Goal: Find specific page/section: Find specific page/section

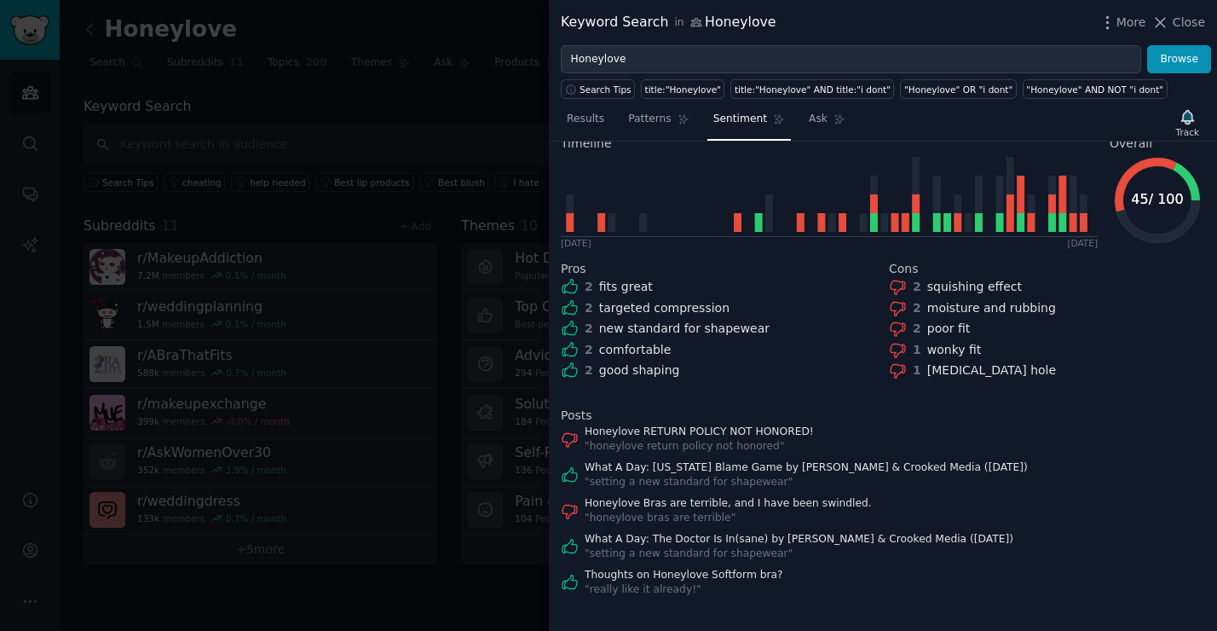
scroll to position [212, 0]
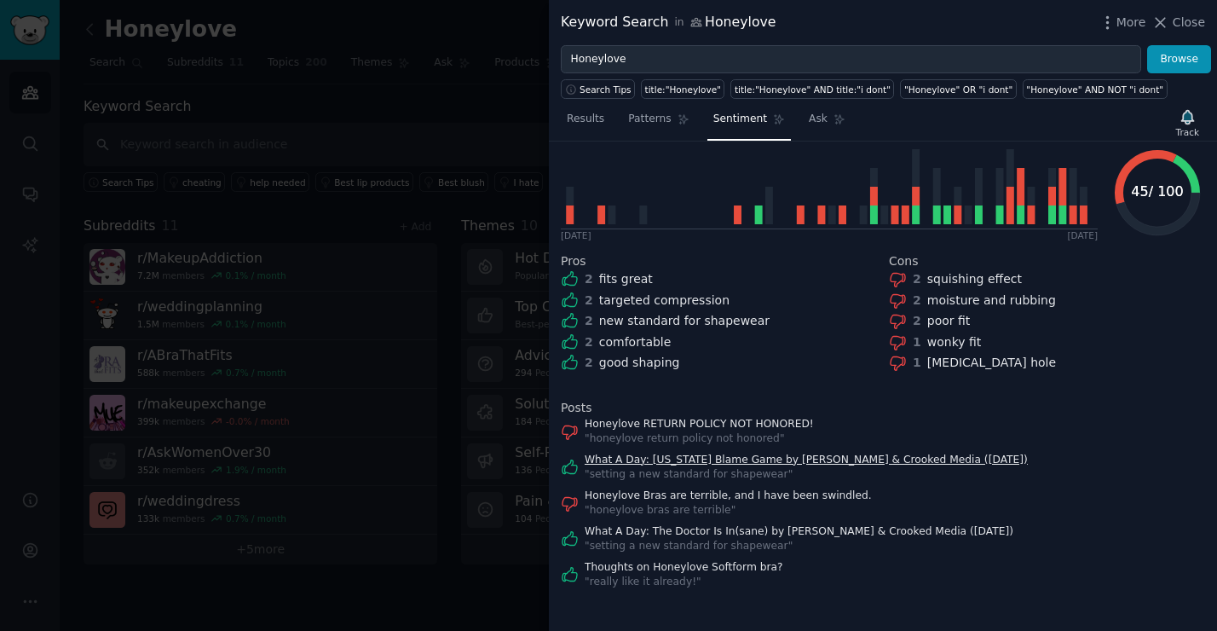
click at [747, 457] on link "What A Day: [US_STATE] Blame Game by [PERSON_NAME] & Crooked Media ([DATE])" at bounding box center [806, 460] width 443 height 15
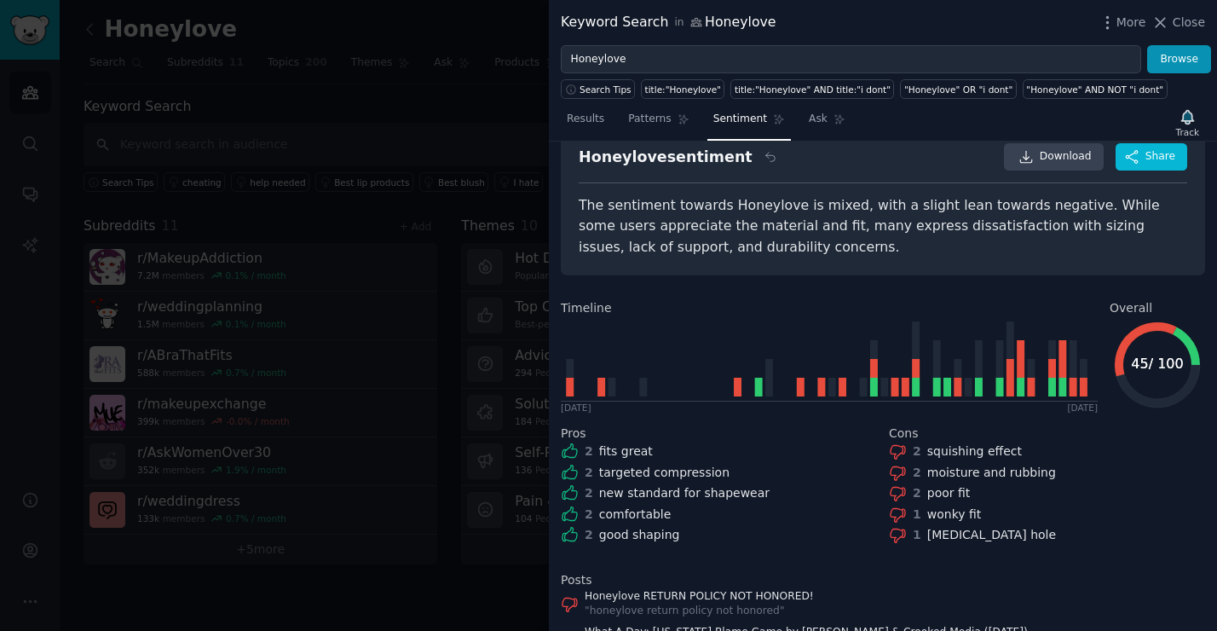
scroll to position [0, 0]
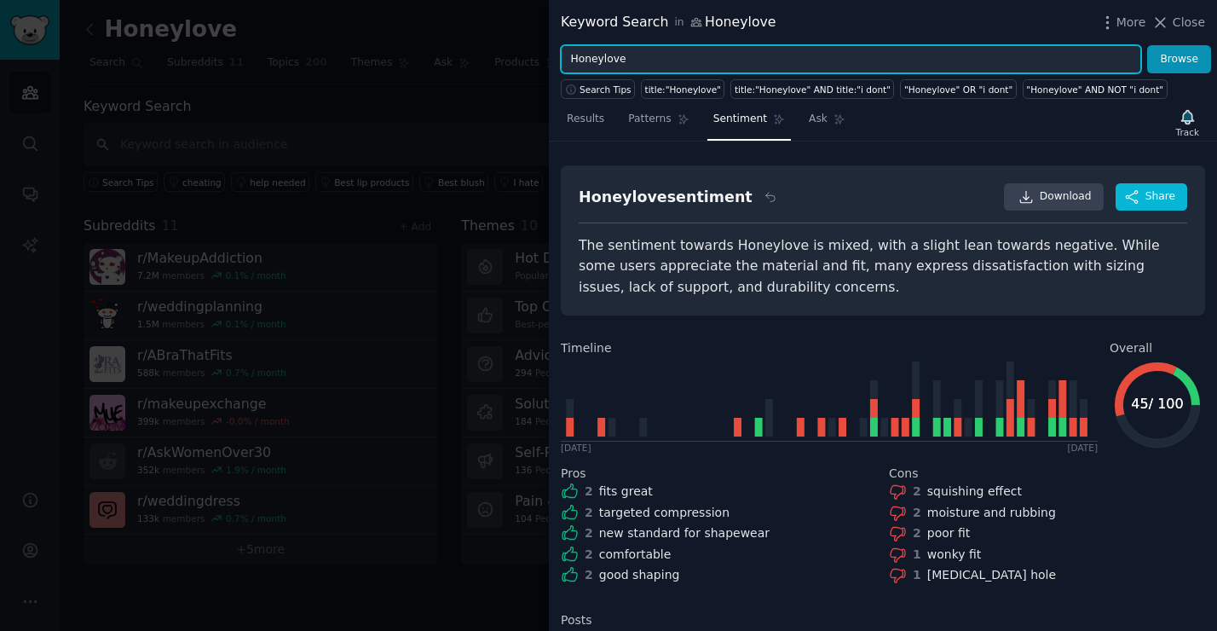
click at [654, 58] on input "Honeylove" at bounding box center [851, 59] width 580 height 29
drag, startPoint x: 748, startPoint y: 58, endPoint x: 624, endPoint y: 63, distance: 124.5
click at [624, 63] on input "Honeylove, CrossOver Bra," at bounding box center [851, 59] width 580 height 29
type input "Honeylove"
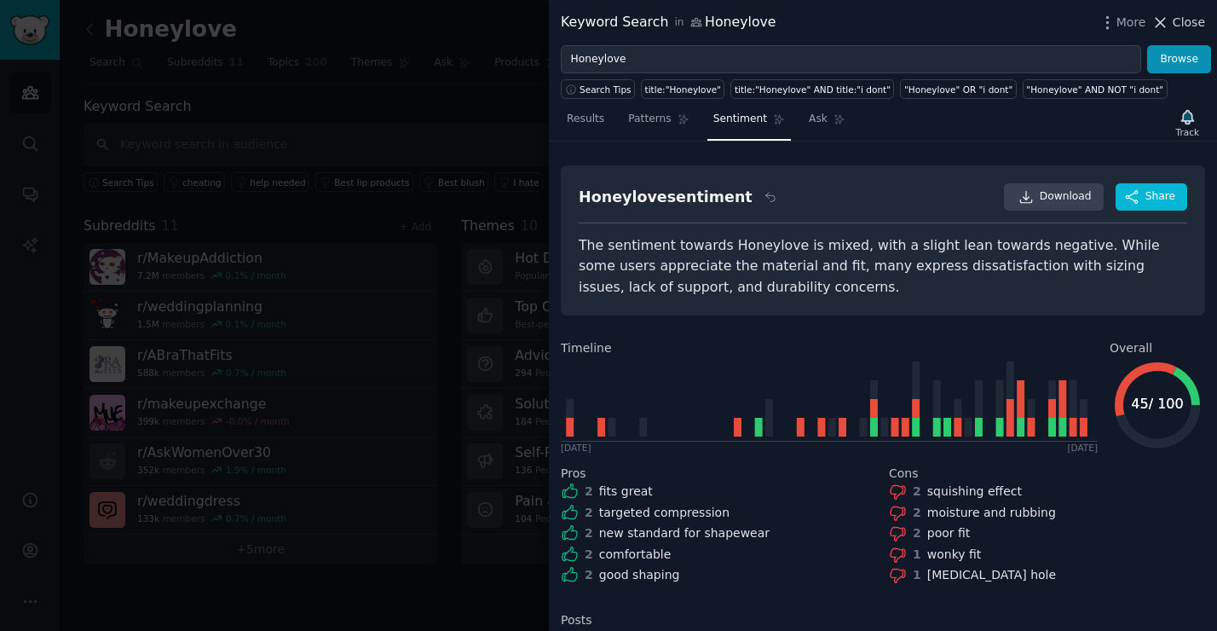
click at [1178, 26] on span "Close" at bounding box center [1189, 23] width 32 height 18
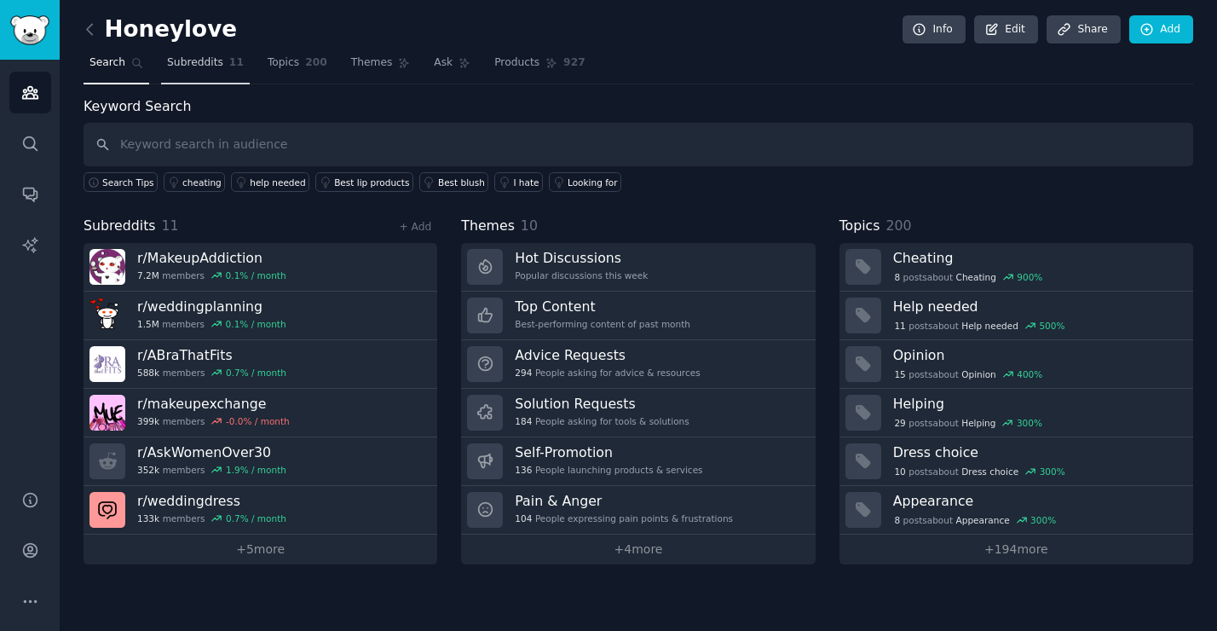
click at [215, 65] on span "Subreddits" at bounding box center [195, 62] width 56 height 15
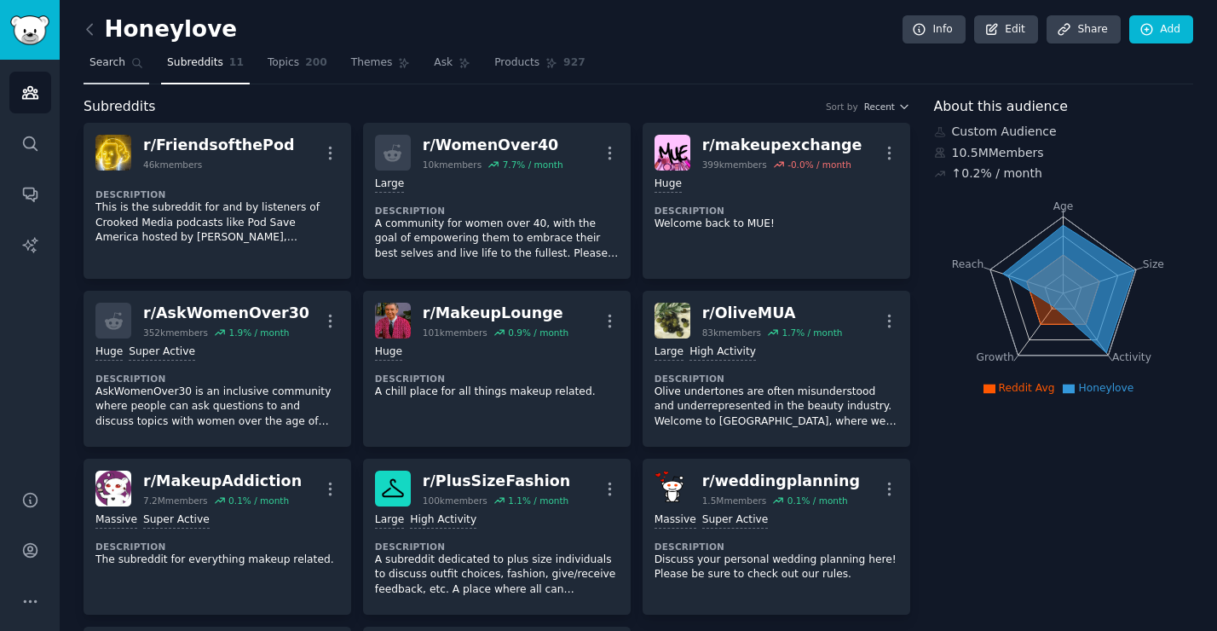
click at [107, 65] on span "Search" at bounding box center [107, 62] width 36 height 15
